Goal: Use online tool/utility: Use online tool/utility

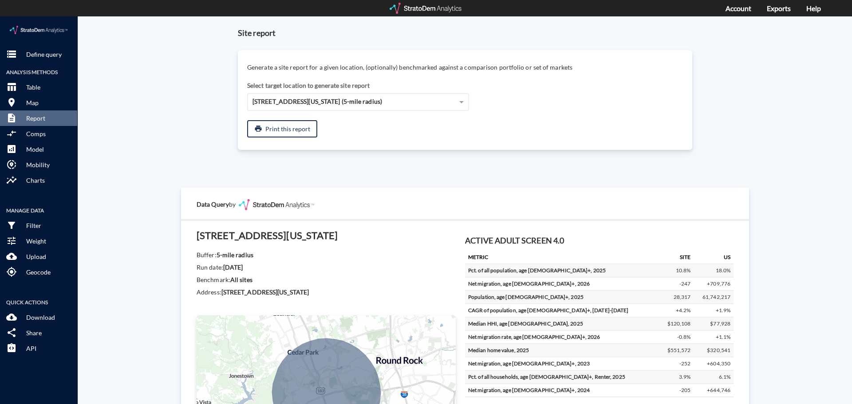
scroll to position [835, 0]
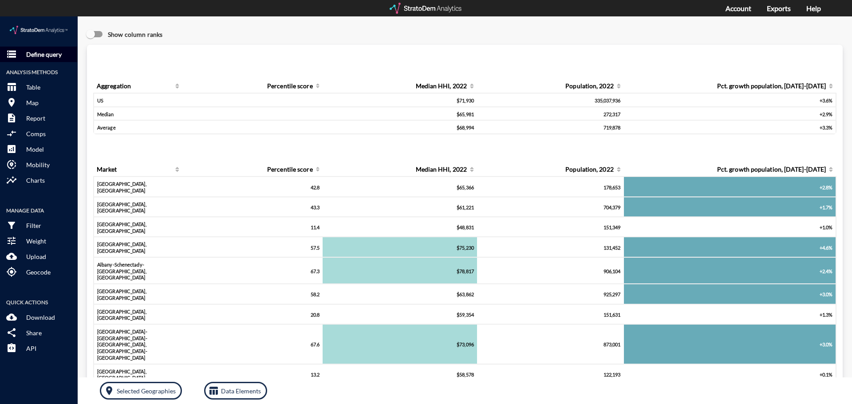
click p "Define query"
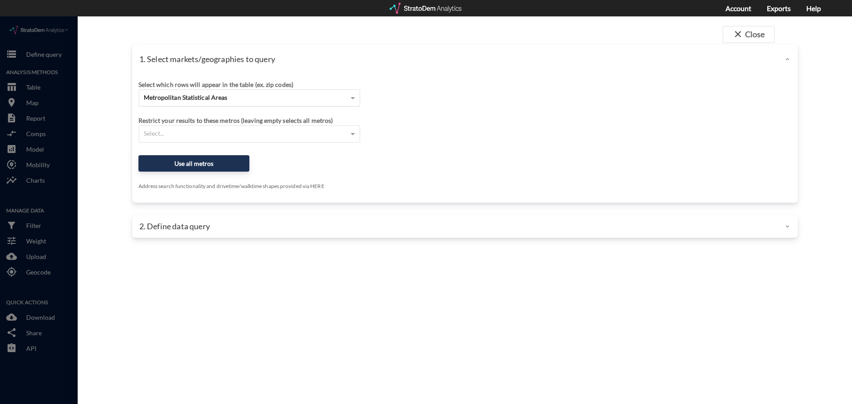
click span "Metropolitan Statistical Areas"
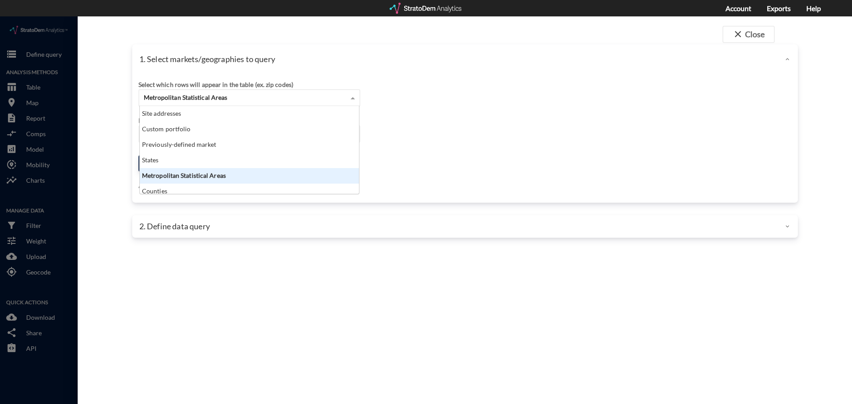
scroll to position [81, 214]
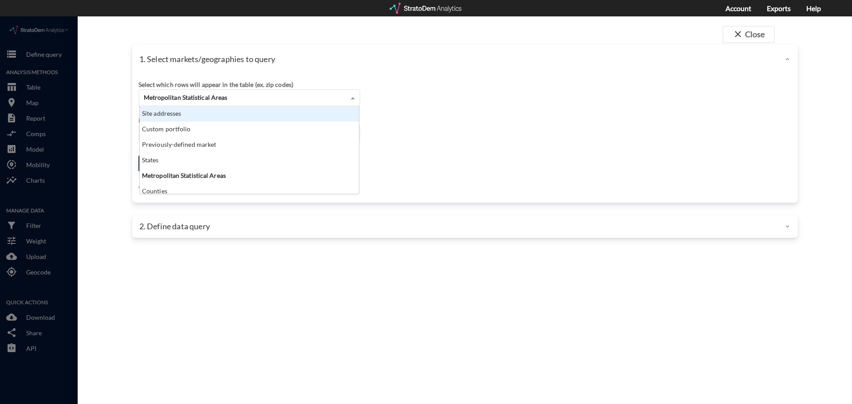
click div "Site addresses"
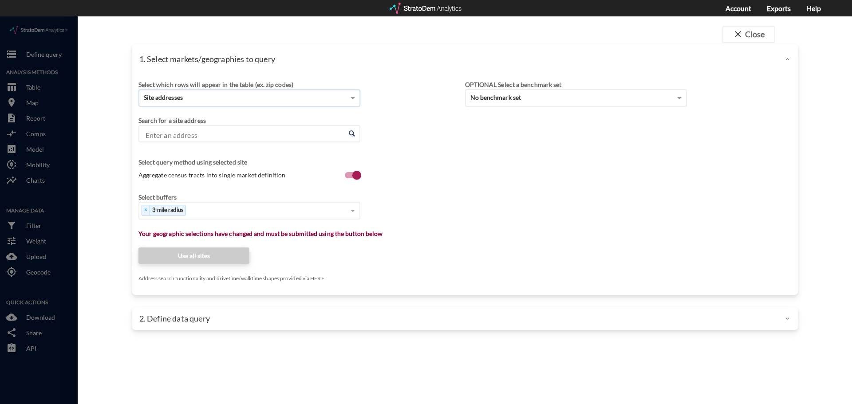
click input "Enter an address"
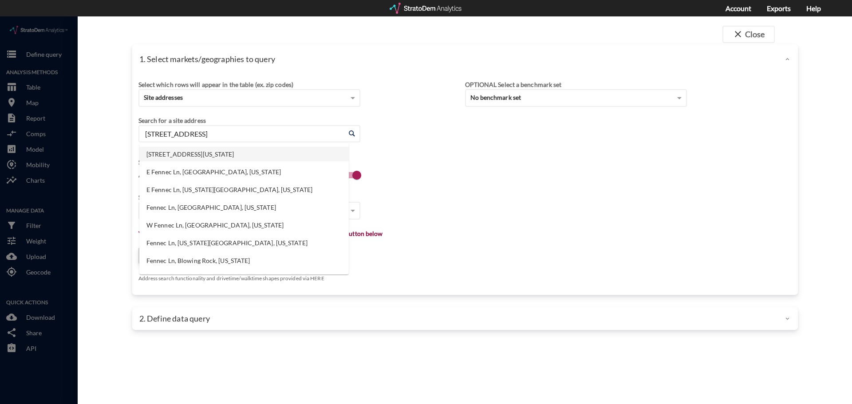
click li "[STREET_ADDRESS][US_STATE]"
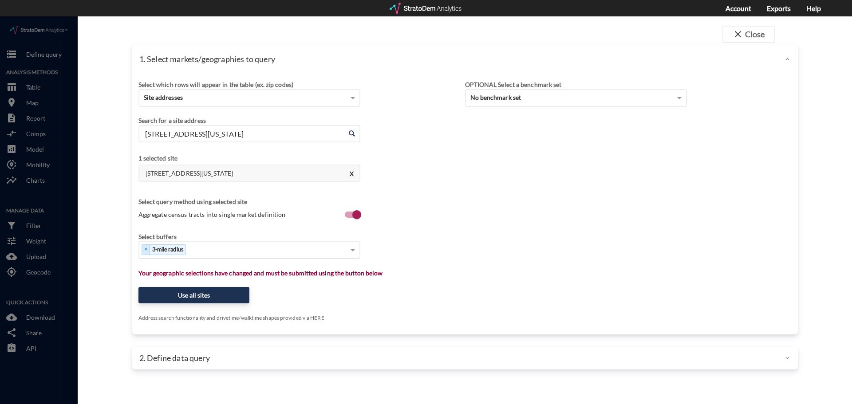
type input "[STREET_ADDRESS][US_STATE]"
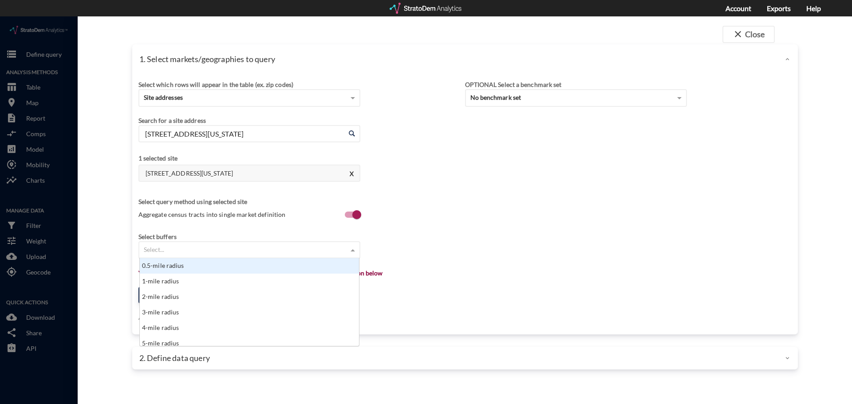
click div "Select..."
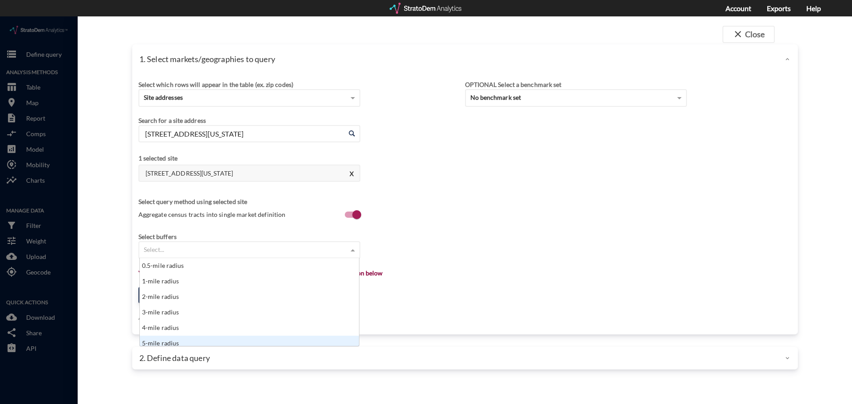
scroll to position [4, 0]
click div "5-mile radius"
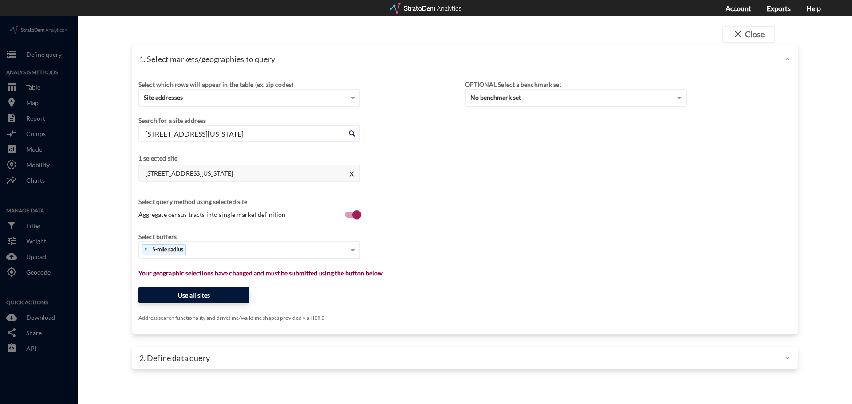
click button "Use all sites"
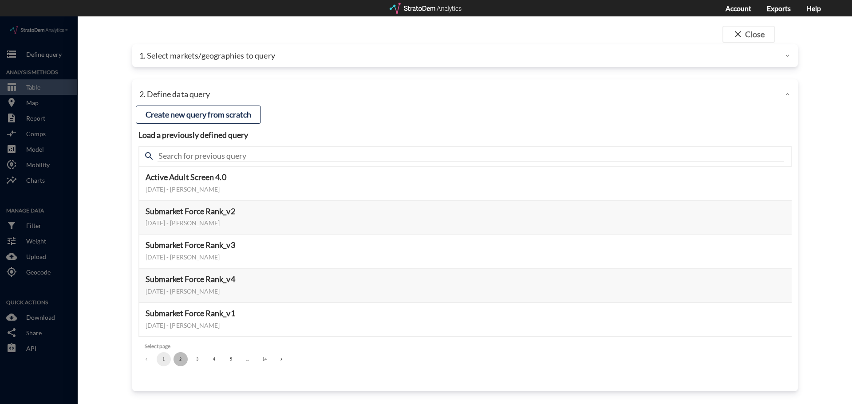
click button "2"
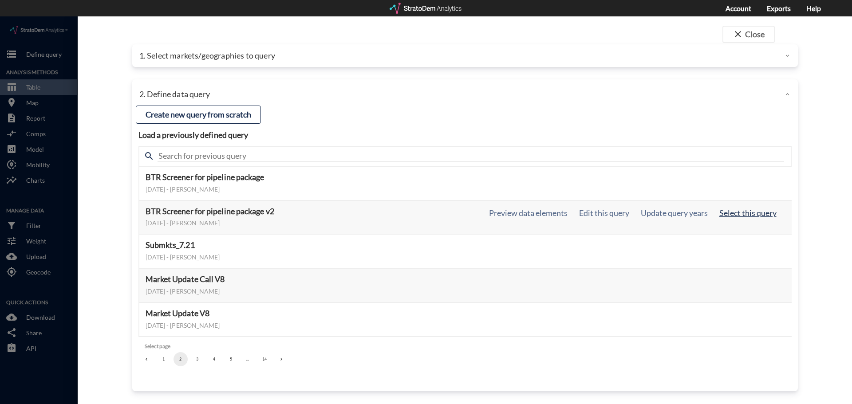
click button "Select this query"
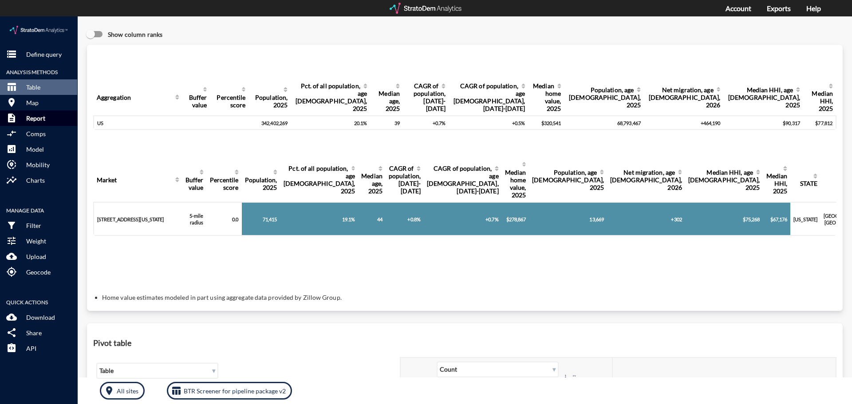
click button "description Report"
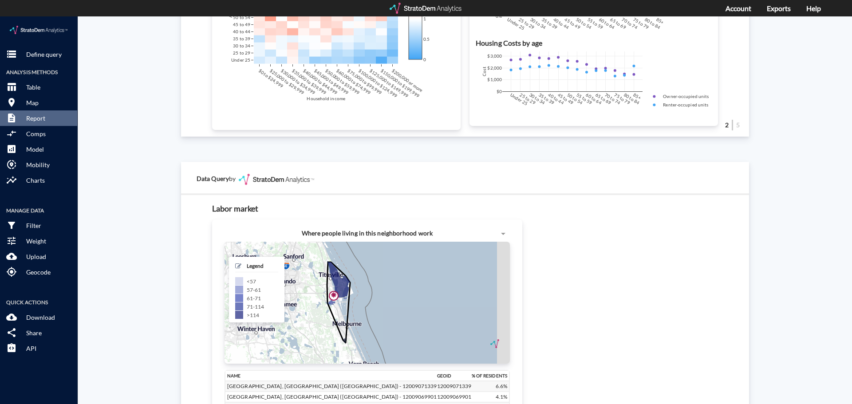
scroll to position [844, 0]
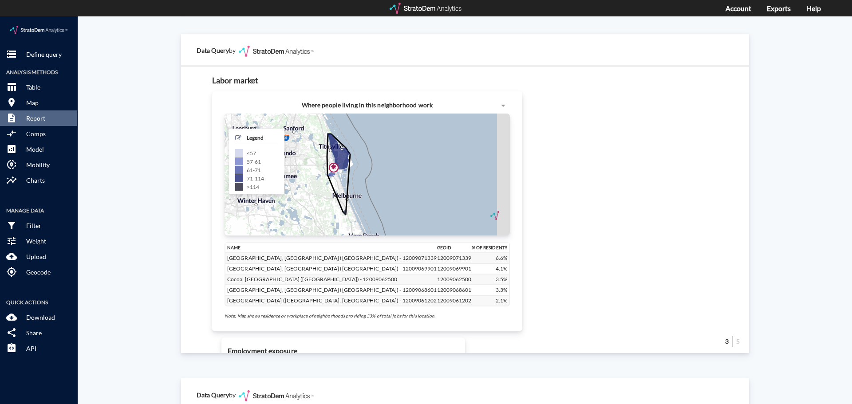
click div "Site report Generate a site report for a given location, (optionally) benchmark…"
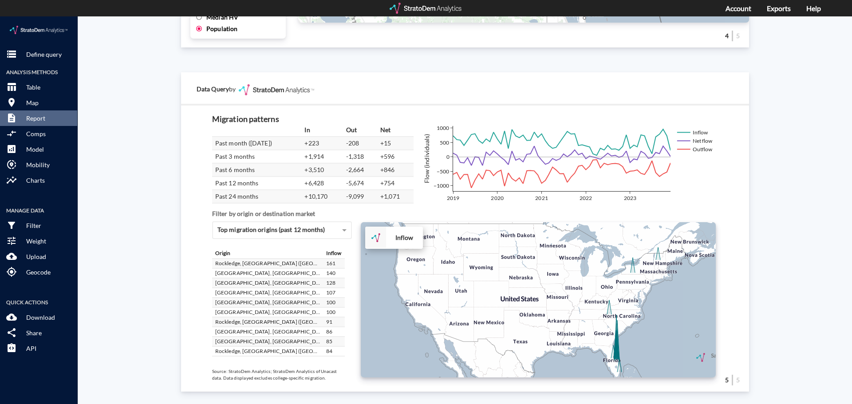
scroll to position [1501, 0]
click div "Site report Generate a site report for a given location, (optionally) benchmark…"
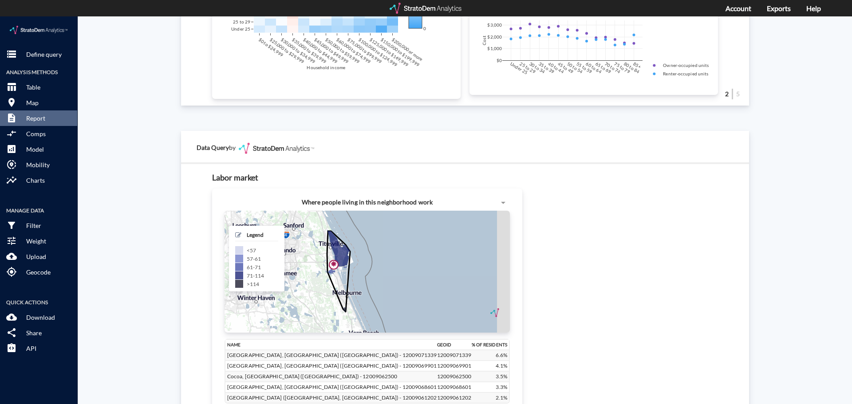
scroll to position [888, 0]
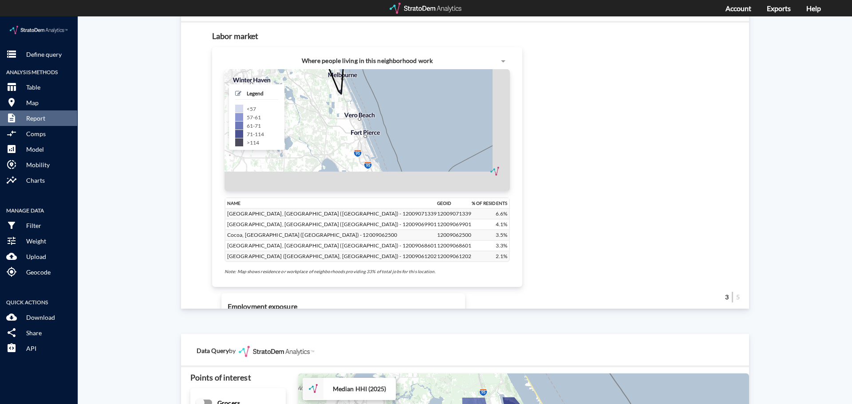
drag, startPoint x: 300, startPoint y: 147, endPoint x: 297, endPoint y: 67, distance: 79.5
click div "+ − CUSTOMIZE DATA Legend < 57 57 - 61 61 - 71 71 - 114 > 114 Draw a polygon Dr…"
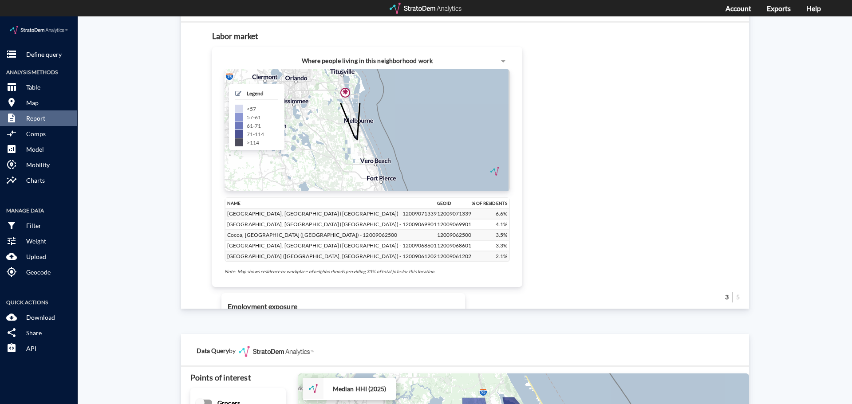
drag, startPoint x: 346, startPoint y: 139, endPoint x: 365, endPoint y: 185, distance: 49.4
click div "+ − CUSTOMIZE DATA Legend < 57 57 - 61 61 - 71 71 - 114 > 114 Draw a polygon Dr…"
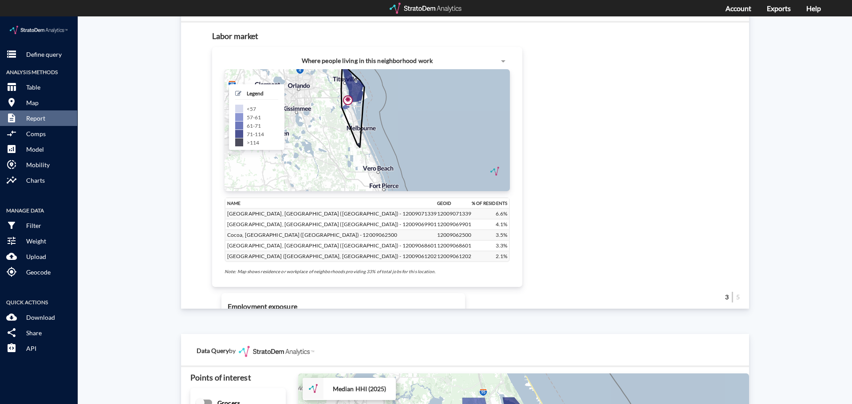
click div "+ − CUSTOMIZE DATA Legend < 57 57 - 61 61 - 71 71 - 114 > 114 Draw a polygon Dr…"
click p "Define query"
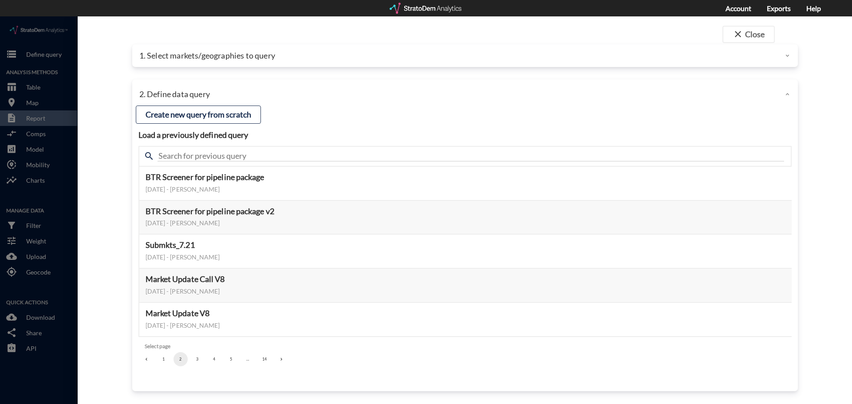
click p "1. Select markets/geographies to query"
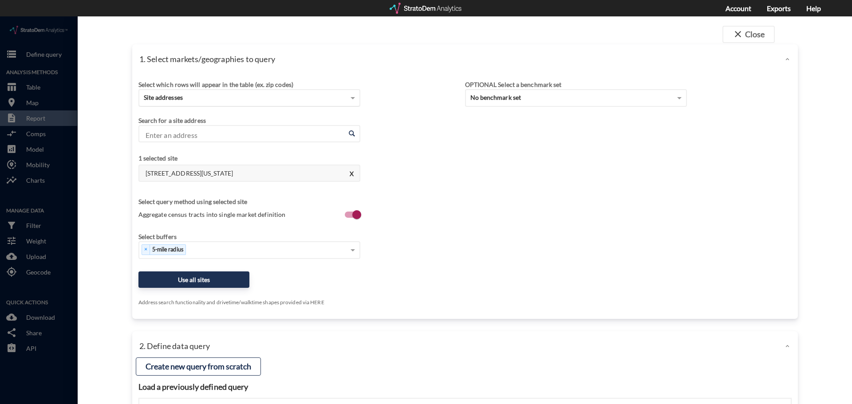
click div "Site addresses"
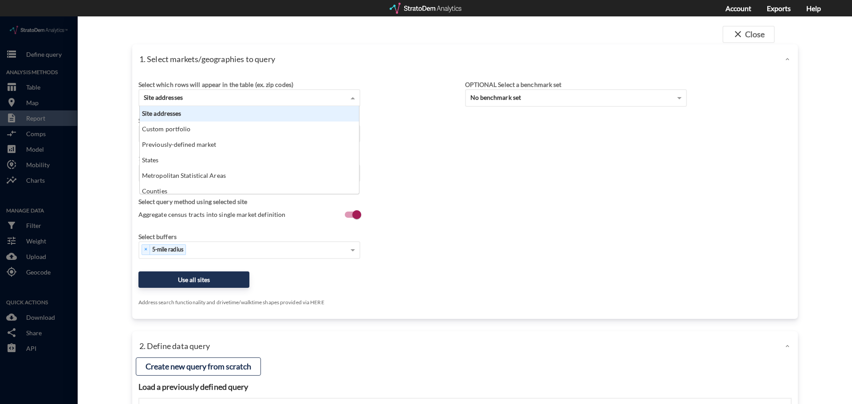
scroll to position [81, 214]
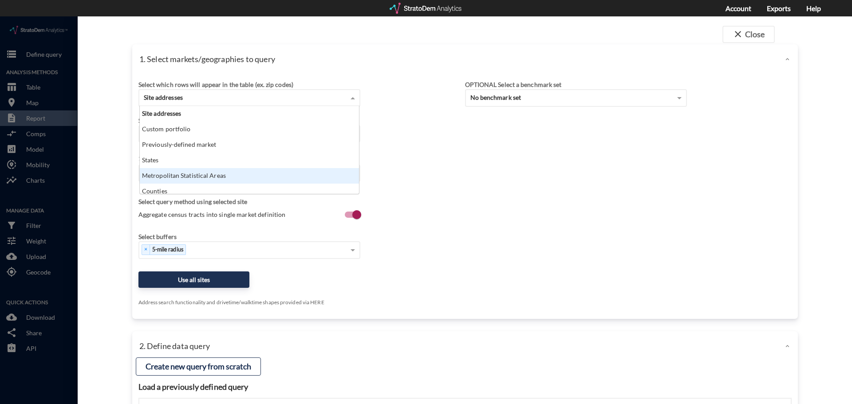
click div "Metropolitan Statistical Areas"
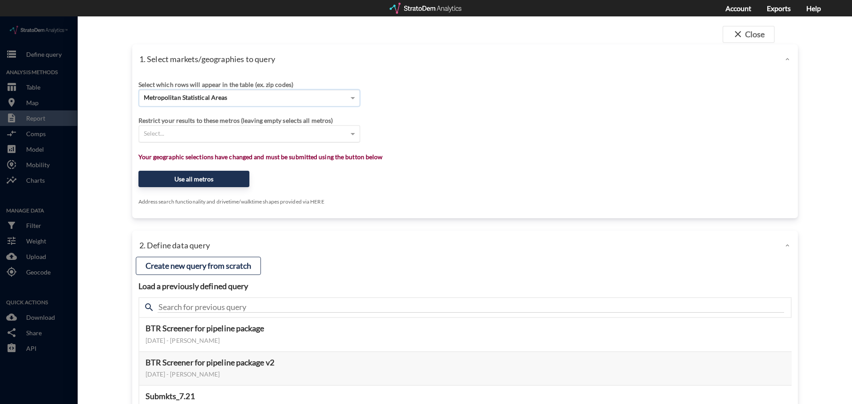
click div "Select..."
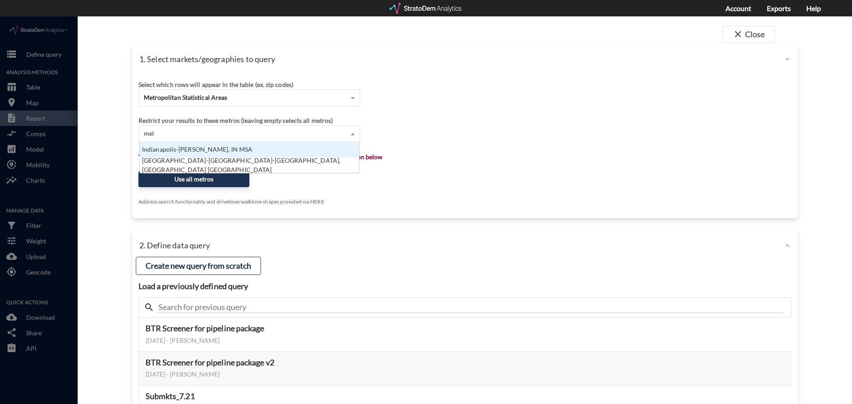
scroll to position [9, 214]
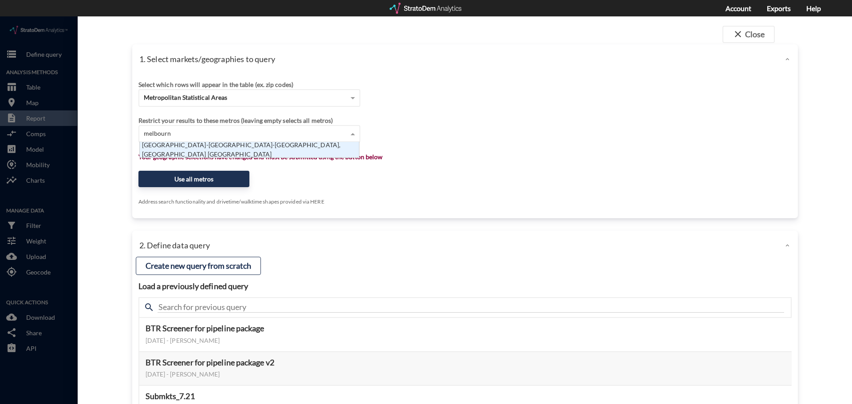
type input "[GEOGRAPHIC_DATA]"
click div "[GEOGRAPHIC_DATA]-[GEOGRAPHIC_DATA]-[GEOGRAPHIC_DATA], [GEOGRAPHIC_DATA] [GEOGR…"
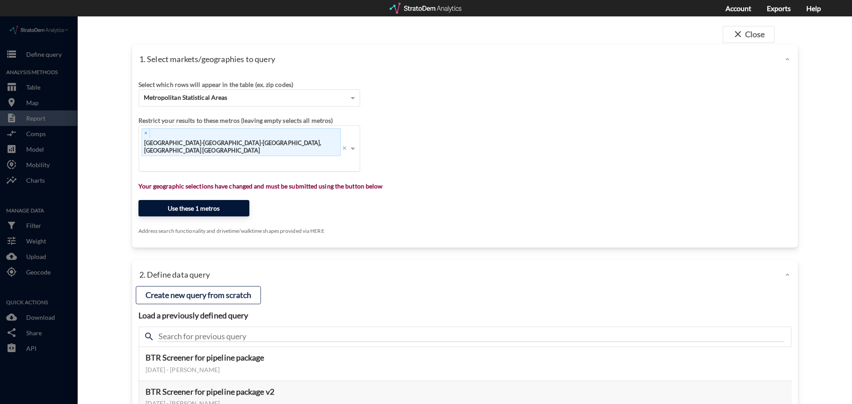
click button "Use these 1 metros"
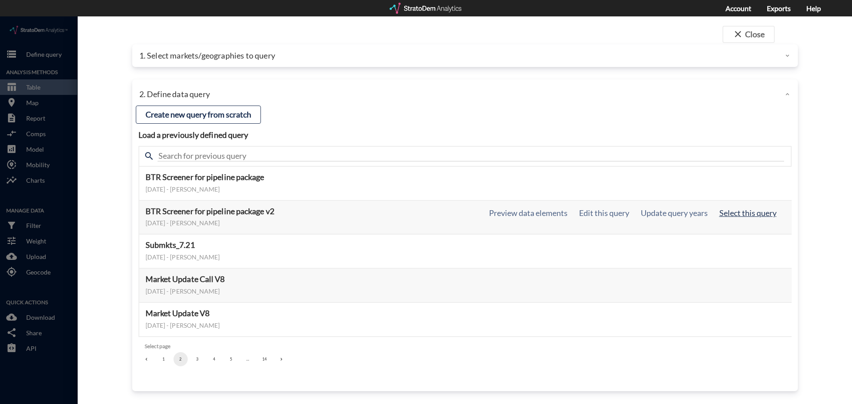
click button "Select this query"
